Goal: Information Seeking & Learning: Learn about a topic

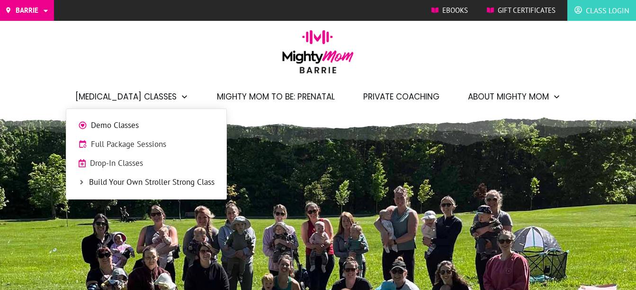
click at [108, 160] on span "Drop-In Classes" at bounding box center [152, 163] width 125 height 12
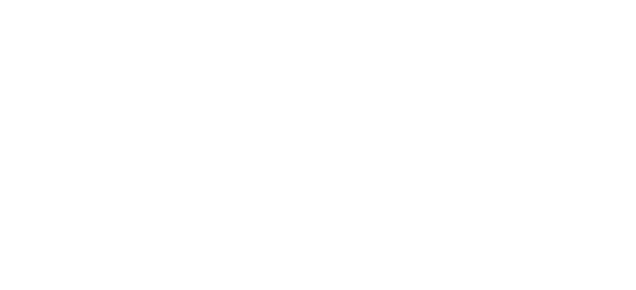
scroll to position [765, 0]
